Goal: Complete application form: Complete application form

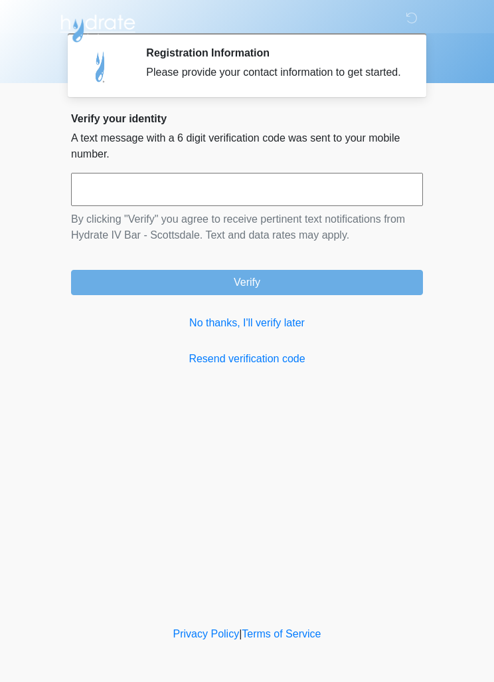
click at [341, 203] on input "text" at bounding box center [247, 189] width 352 height 33
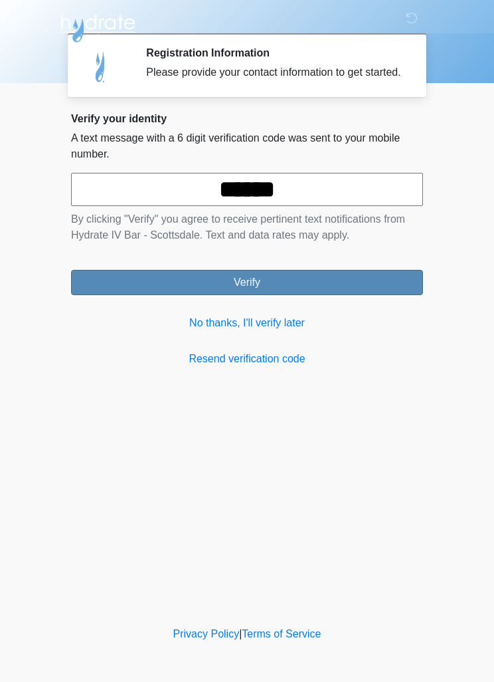
type input "******"
click at [363, 295] on button "Verify" at bounding box center [247, 282] width 352 height 25
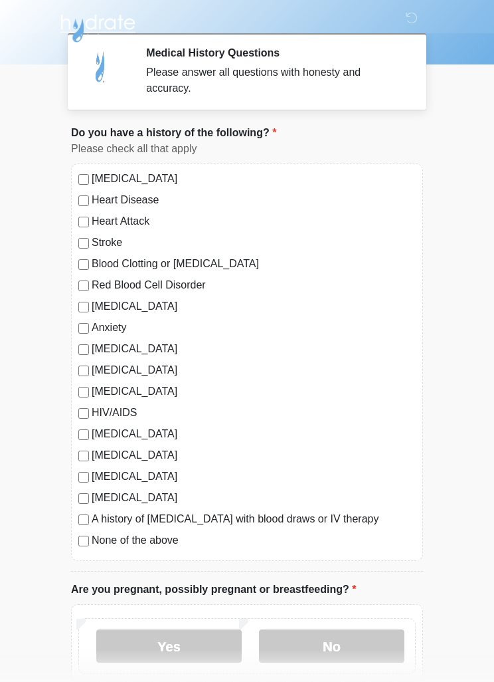
scroll to position [21, 0]
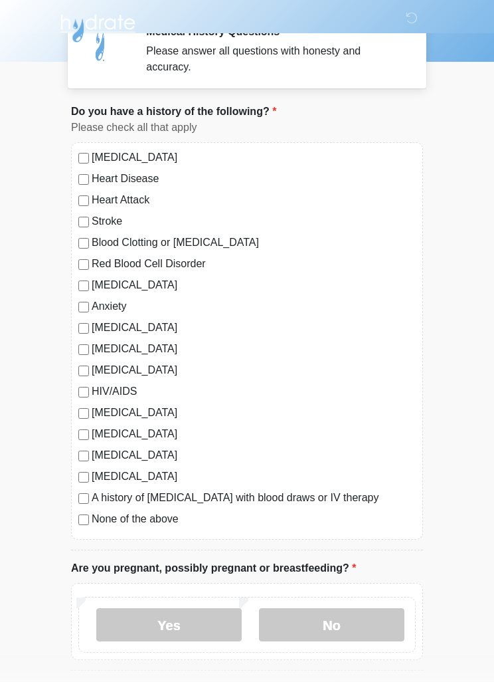
click at [76, 524] on div "High Blood Pressure Heart Disease Heart Attack Stroke Blood Clotting or Bleedin…" at bounding box center [247, 340] width 352 height 397
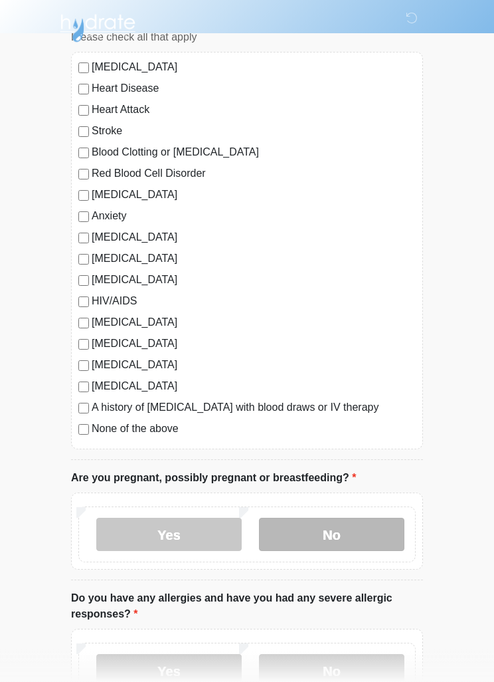
click at [357, 535] on label "No" at bounding box center [332, 534] width 146 height 33
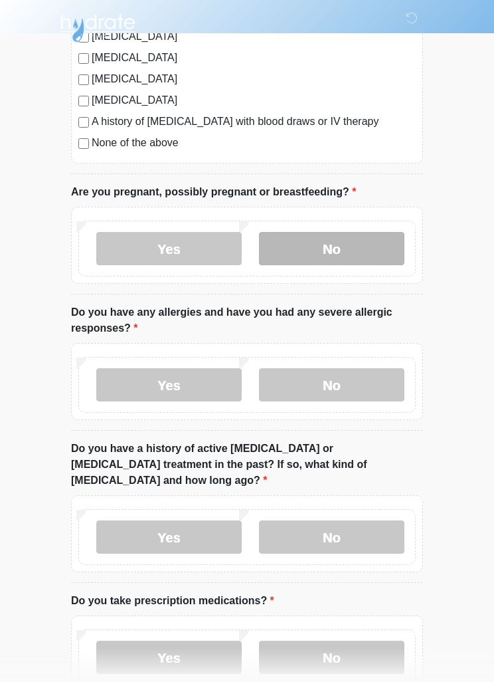
scroll to position [409, 0]
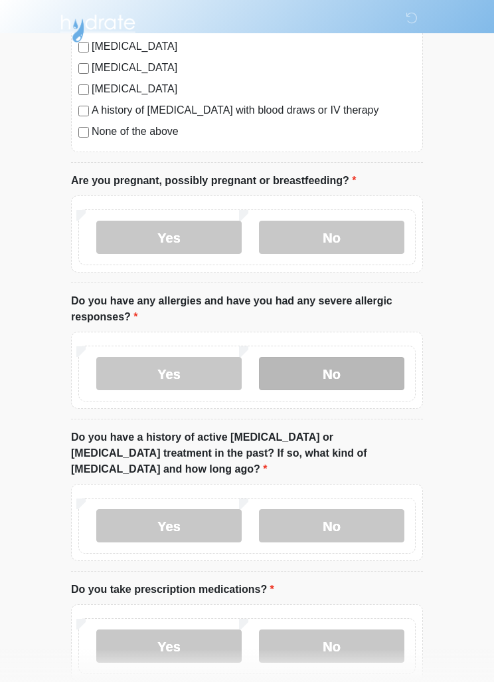
click at [369, 369] on label "No" at bounding box center [332, 373] width 146 height 33
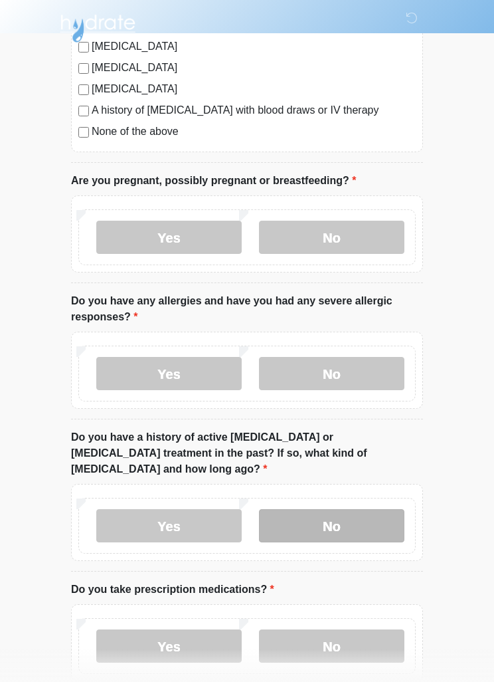
click at [366, 509] on label "No" at bounding box center [332, 525] width 146 height 33
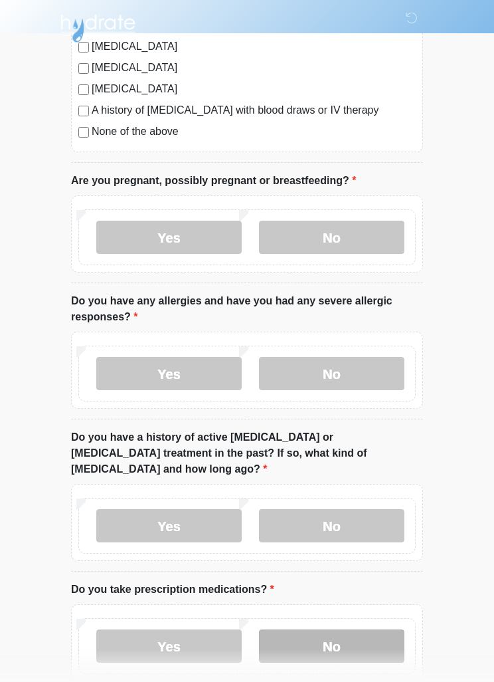
click at [354, 641] on label "No" at bounding box center [332, 645] width 146 height 33
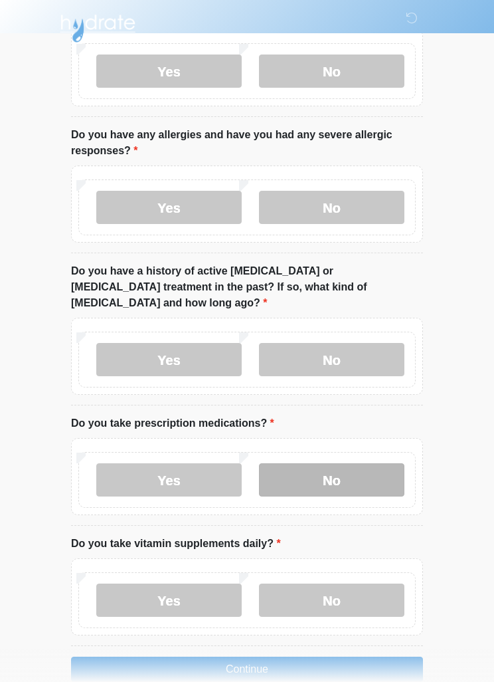
scroll to position [586, 0]
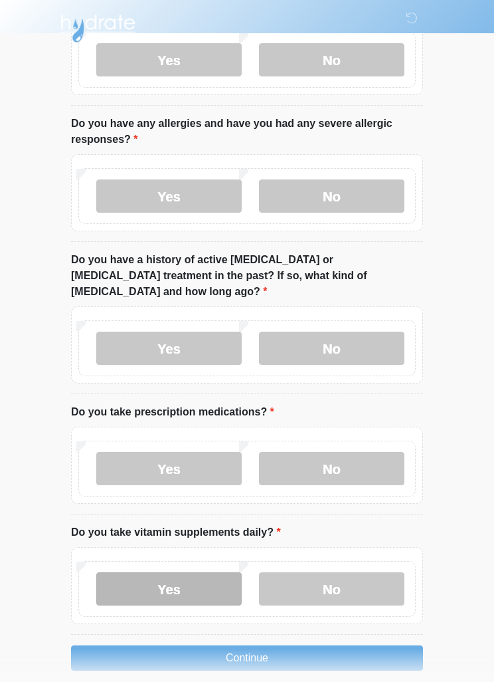
click at [221, 573] on label "Yes" at bounding box center [169, 588] width 146 height 33
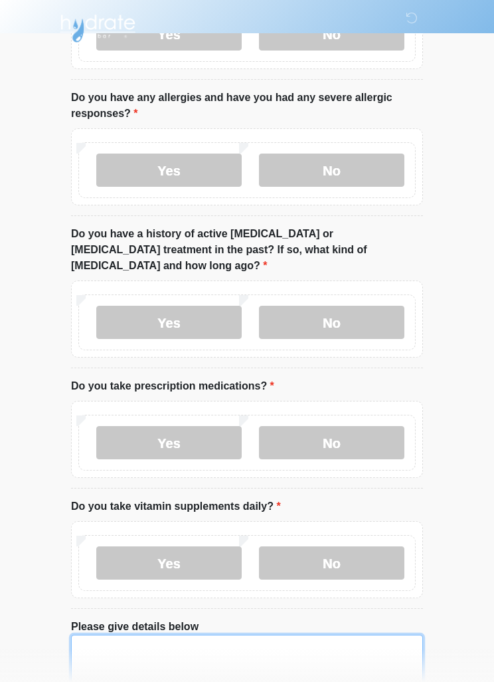
click at [278, 652] on textarea "Please give details below" at bounding box center [247, 663] width 352 height 57
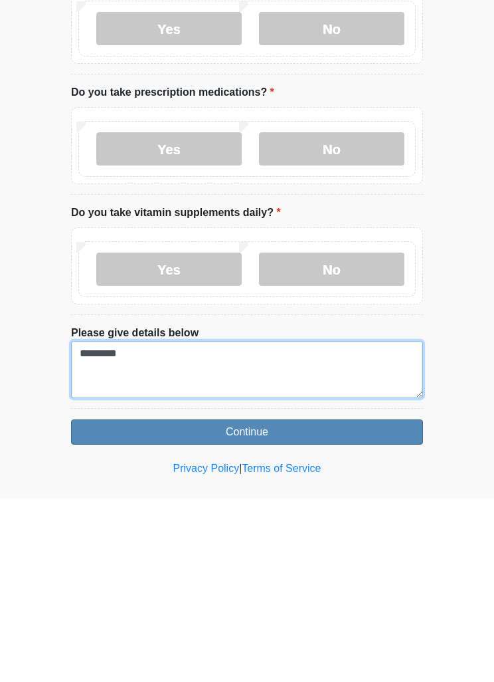
type textarea "*********"
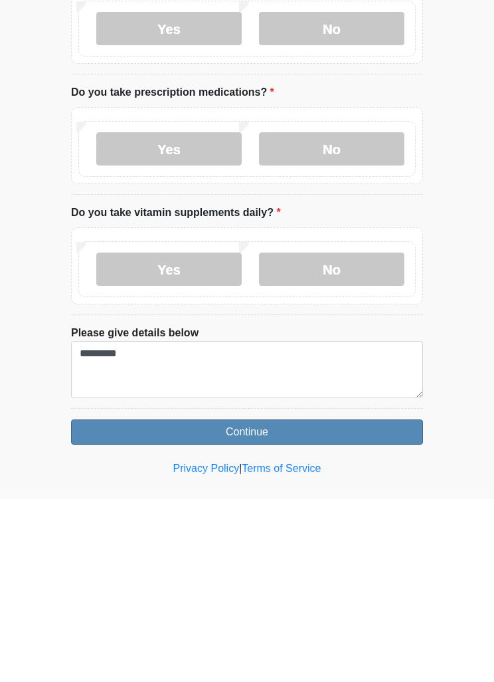
click at [320, 603] on button "Continue" at bounding box center [247, 615] width 352 height 25
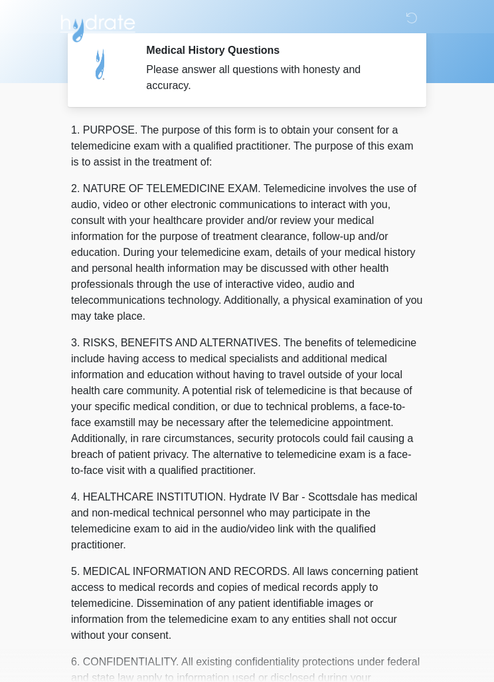
scroll to position [0, 0]
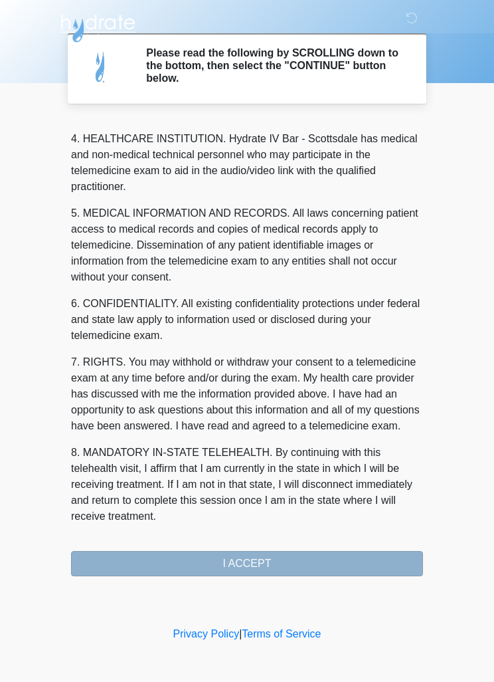
click at [292, 557] on button "I ACCEPT" at bounding box center [247, 563] width 352 height 25
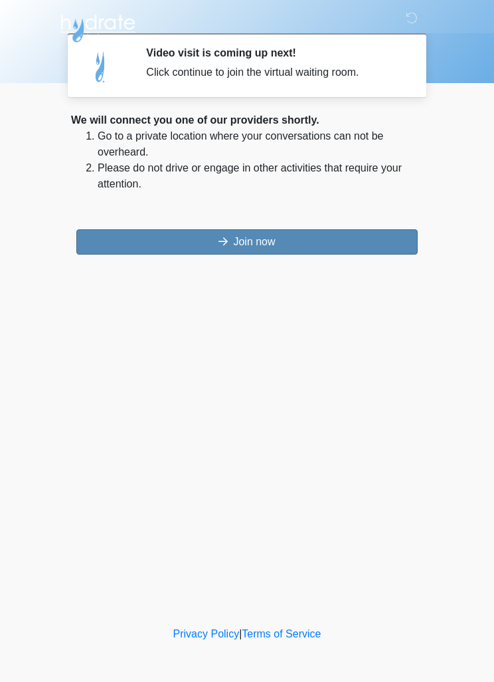
click at [330, 241] on button "Join now" at bounding box center [247, 241] width 342 height 25
